Goal: Task Accomplishment & Management: Manage account settings

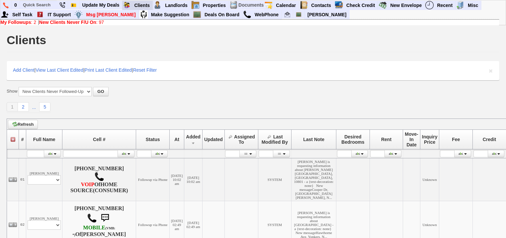
click at [138, 3] on link "Clients" at bounding box center [142, 5] width 21 height 9
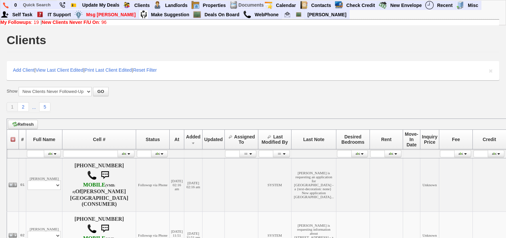
click at [74, 24] on b "New Clients Never F/U On" at bounding box center [70, 22] width 57 height 5
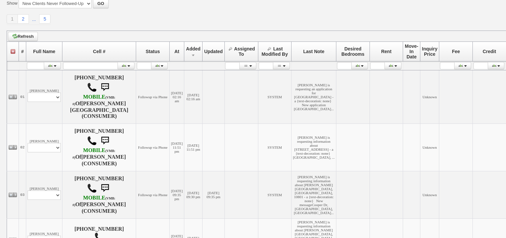
scroll to position [159, 0]
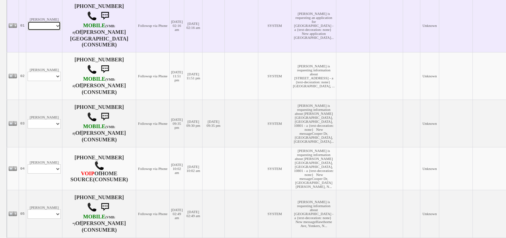
drag, startPoint x: 45, startPoint y: 26, endPoint x: 45, endPoint y: 30, distance: 3.7
click at [45, 30] on td "Nancy Canales Profile Edit Print Email Externally (Will Not Be Tracked In CRM) …" at bounding box center [44, 25] width 36 height 53
select select "ChangeURL,/crm/custom/edit_client_form.php?redirect=%2Fcrm%2Fclients.php&id=168…"
click at [28, 21] on select "Profile Edit Print Email Externally (Will Not Be Tracked In CRM) Closed Deals" at bounding box center [44, 25] width 33 height 9
select select
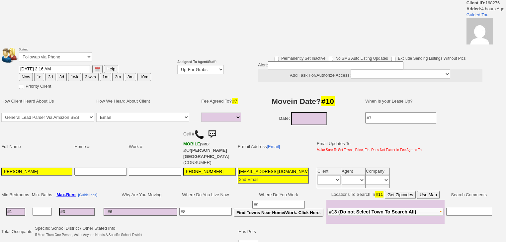
select select
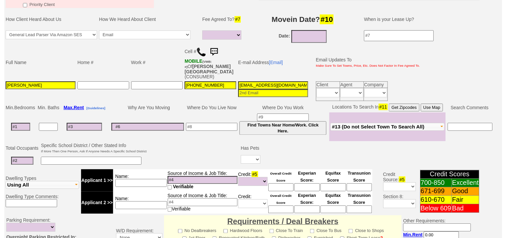
scroll to position [50, 0]
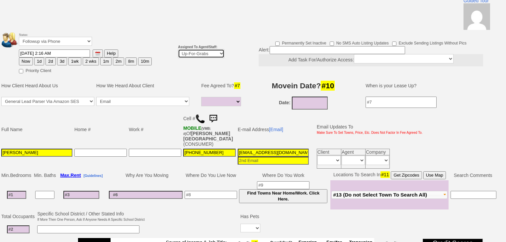
click at [206, 49] on select "Up-For-Grabs ***** STAFF ***** Bob Bruno 914-419-3579 Cristy Liberto 914-486-10…" at bounding box center [201, 53] width 46 height 9
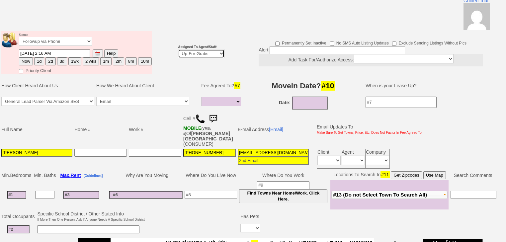
select select "227"
click at [178, 49] on select "Up-For-Grabs ***** STAFF ***** Bob Bruno 914-419-3579 Cristy Liberto 914-486-10…" at bounding box center [201, 53] width 46 height 9
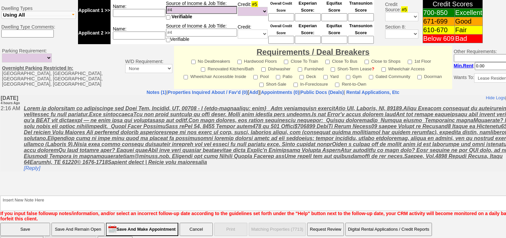
click at [30, 223] on input "Save" at bounding box center [25, 229] width 50 height 13
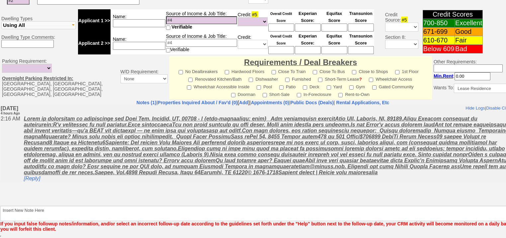
scroll to position [259, 0]
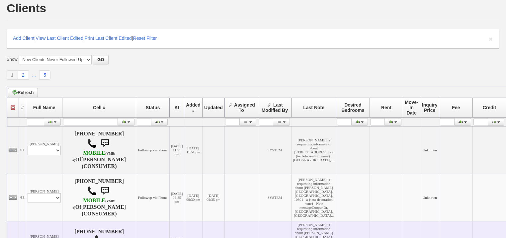
scroll to position [106, 0]
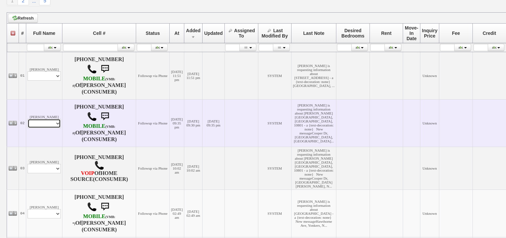
drag, startPoint x: 57, startPoint y: 121, endPoint x: 57, endPoint y: 127, distance: 6.0
click at [57, 121] on select "Profile Edit Print Email Externally (Will Not Be Tracked In CRM) Closed Deals" at bounding box center [44, 123] width 33 height 9
select select "ChangeURL,/crm/custom/edit_client_form.php?redirect=%2Fcrm%2Fclients.php&id=168…"
click at [28, 119] on select "Profile Edit Print Email Externally (Will Not Be Tracked In CRM) Closed Deals" at bounding box center [44, 123] width 33 height 9
select select
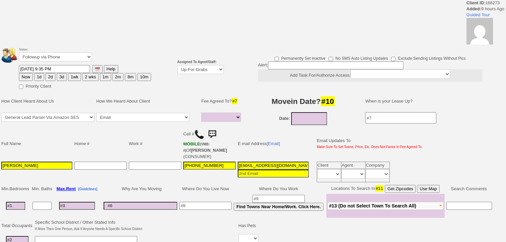
select select
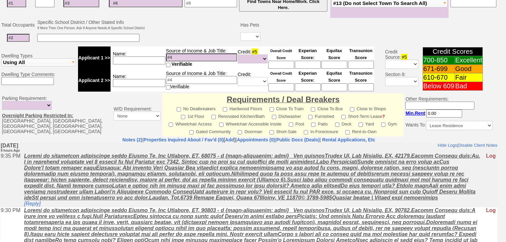
scroll to position [22, 0]
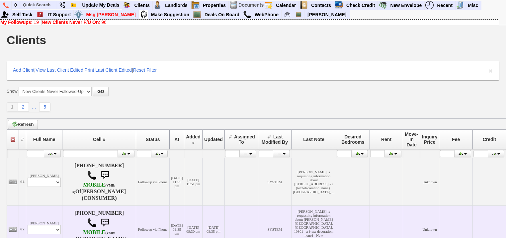
scroll to position [104, 0]
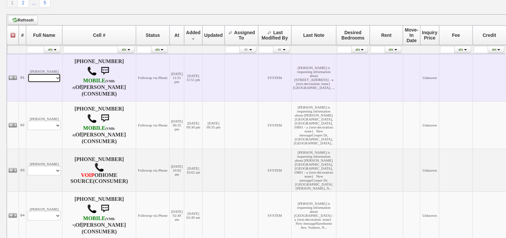
click at [45, 80] on select "Profile Edit Print Email Externally (Will Not Be Tracked In CRM) Closed Deals" at bounding box center [44, 77] width 33 height 9
select select "ChangeURL,/crm/custom/edit_client_form.php?redirect=%2Fcrm%2Fclients.php&id=168…"
click at [28, 74] on select "Profile Edit Print Email Externally (Will Not Be Tracked In CRM) Closed Deals" at bounding box center [44, 77] width 33 height 9
select select
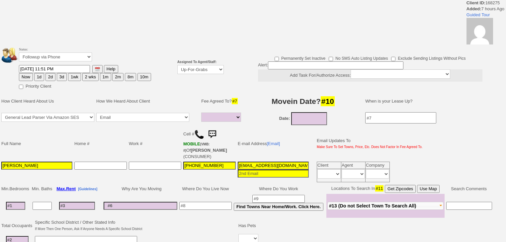
select select
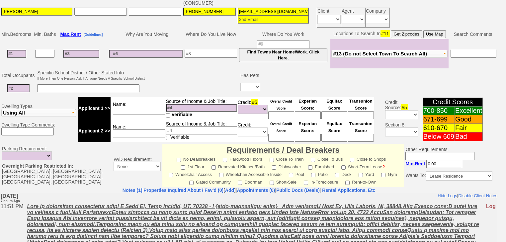
scroll to position [210, 0]
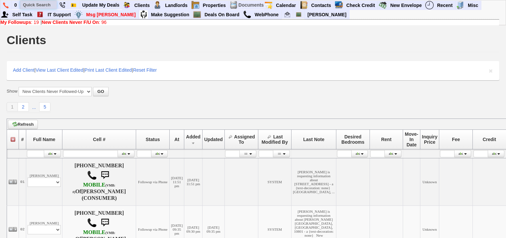
click at [44, 3] on input "text" at bounding box center [38, 5] width 37 height 8
paste input "914-602-7867"
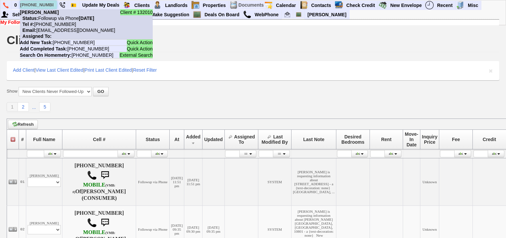
type input "[PHONE_NUMBER]"
click at [61, 29] on nobr "Email: 2pw38bnzwyzj9if821zm9dqdbk@convo.zillow.com" at bounding box center [67, 30] width 95 height 5
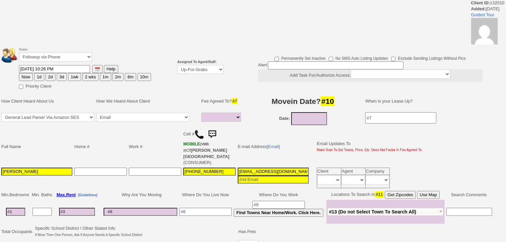
select select
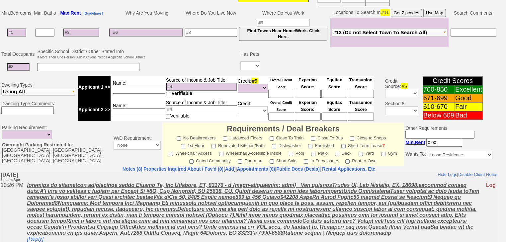
scroll to position [236, 0]
